Goal: Information Seeking & Learning: Learn about a topic

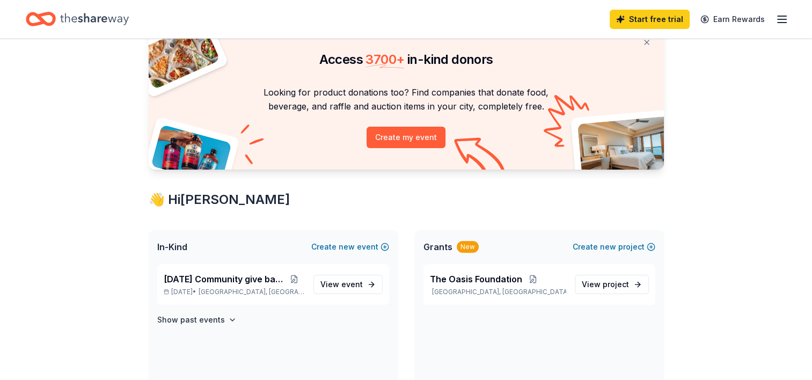
scroll to position [161, 0]
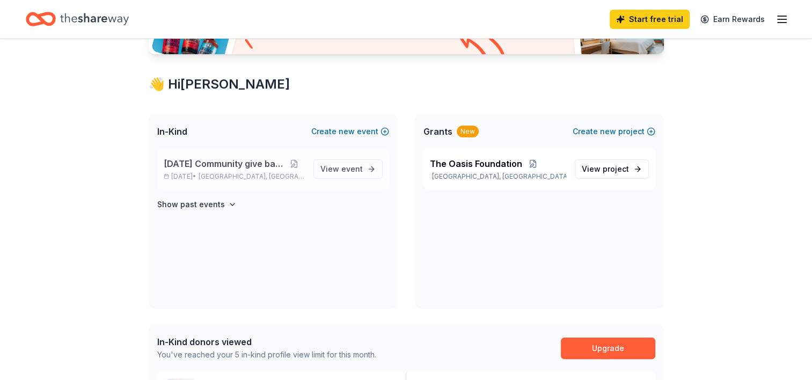
click at [268, 172] on p "[DATE] • [GEOGRAPHIC_DATA], [GEOGRAPHIC_DATA]" at bounding box center [234, 176] width 141 height 9
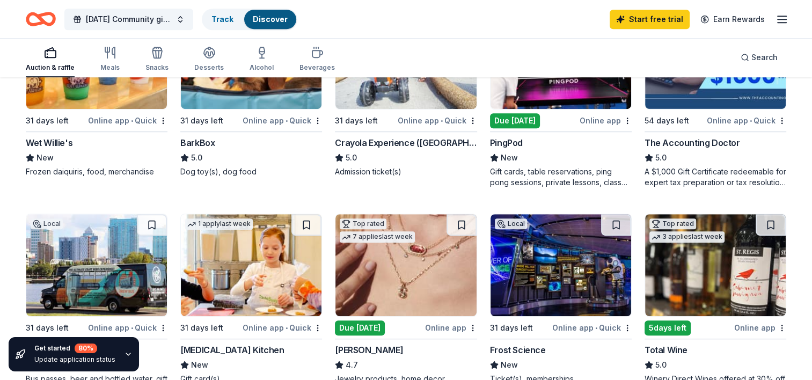
scroll to position [590, 0]
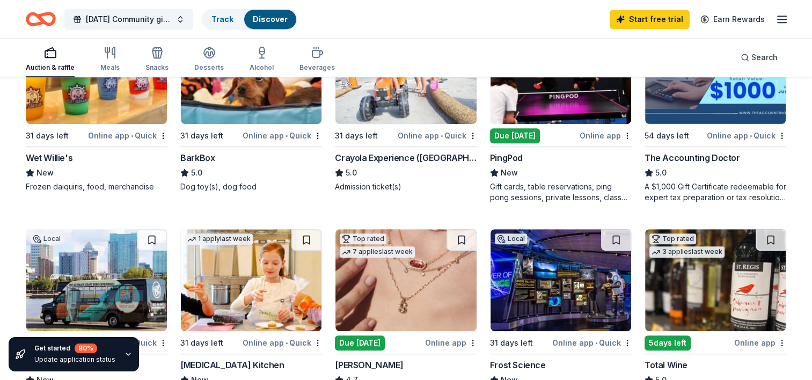
click at [415, 280] on img at bounding box center [405, 280] width 141 height 102
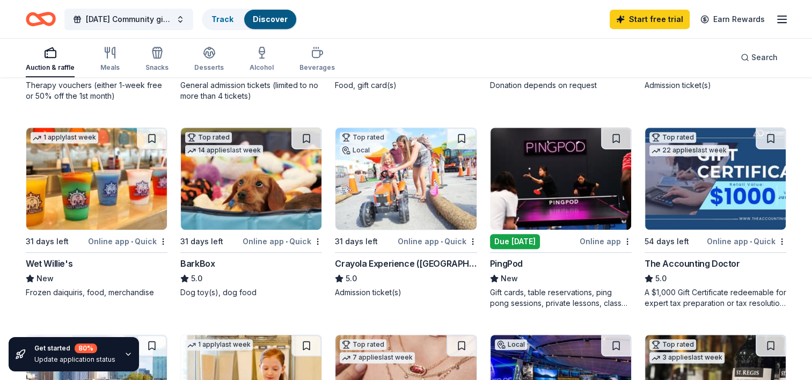
scroll to position [483, 0]
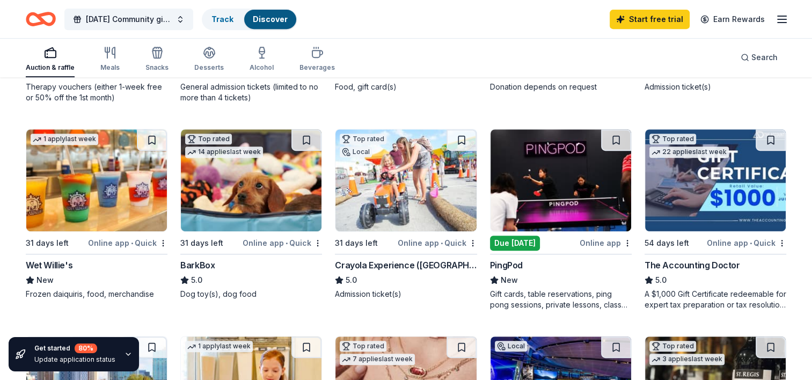
click at [407, 202] on img at bounding box center [405, 180] width 141 height 102
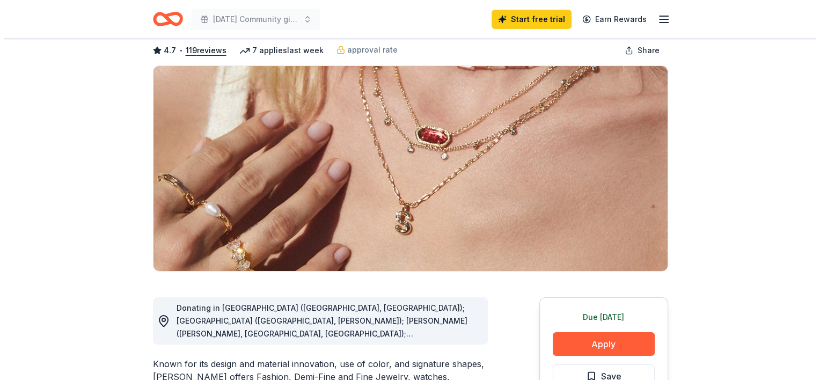
scroll to position [161, 0]
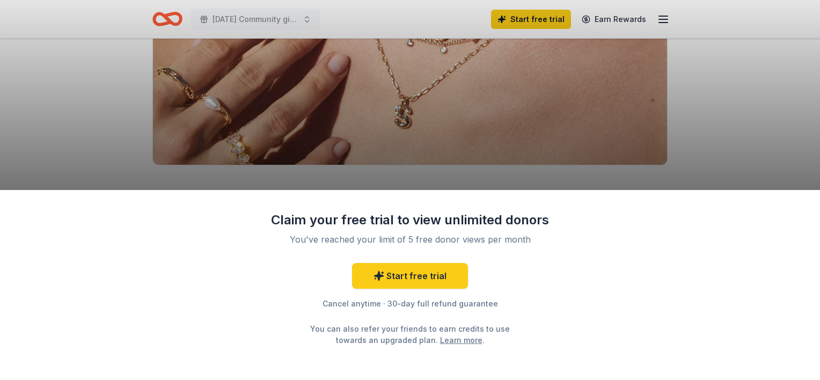
click at [166, 138] on div "Claim your free trial to view unlimited donors You've reached your limit of 5 f…" at bounding box center [410, 190] width 820 height 380
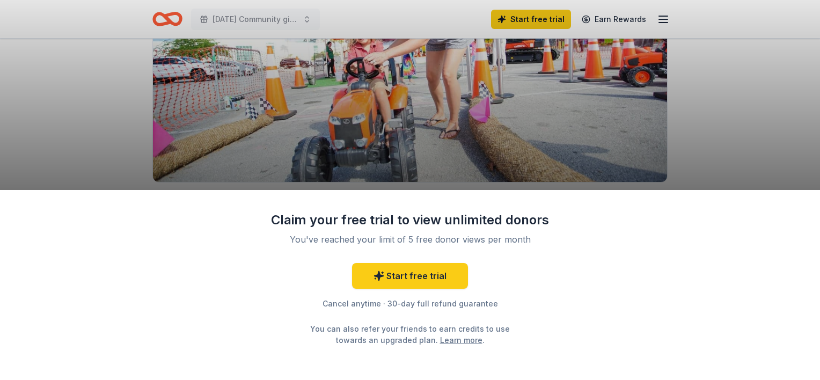
scroll to position [161, 0]
